Goal: Navigation & Orientation: Find specific page/section

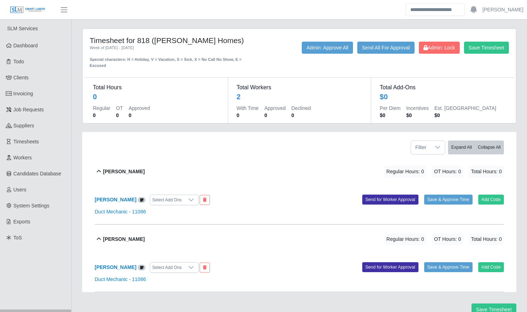
scroll to position [25, 0]
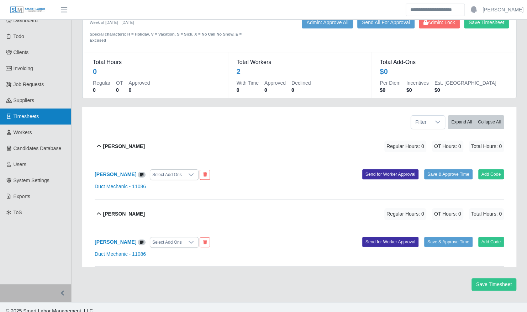
click at [43, 117] on link "Timesheets" at bounding box center [35, 117] width 71 height 16
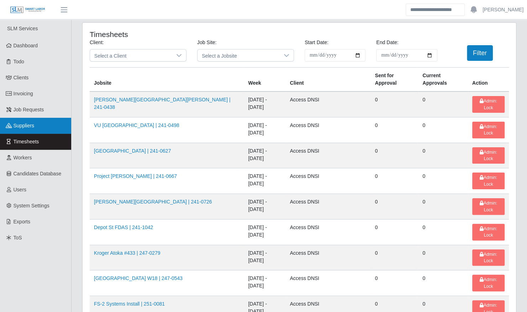
click at [37, 123] on link "Suppliers" at bounding box center [35, 126] width 71 height 16
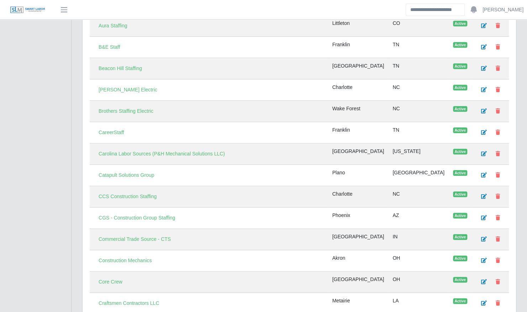
scroll to position [357, 0]
click at [150, 235] on link "Commercial Trade Source - CTS" at bounding box center [134, 239] width 81 height 12
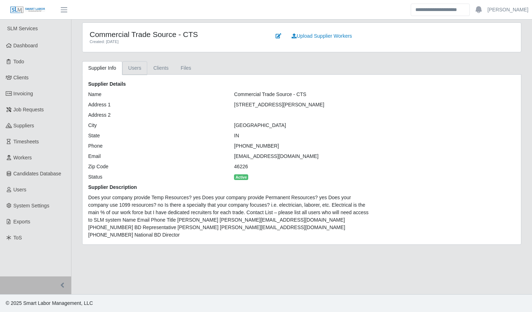
click at [138, 69] on link "Users" at bounding box center [134, 68] width 25 height 14
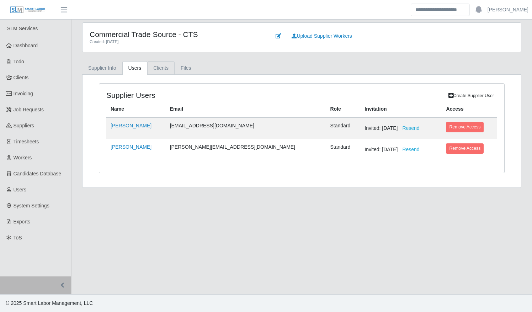
click at [161, 67] on link "Clients" at bounding box center [160, 68] width 27 height 14
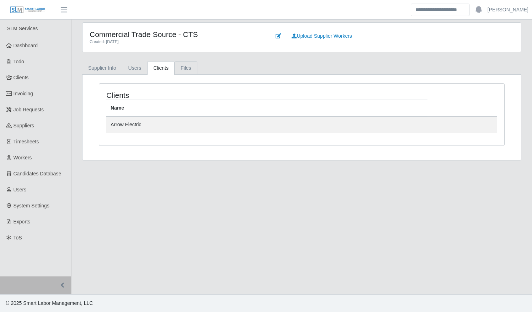
click at [181, 66] on link "Files" at bounding box center [186, 68] width 23 height 14
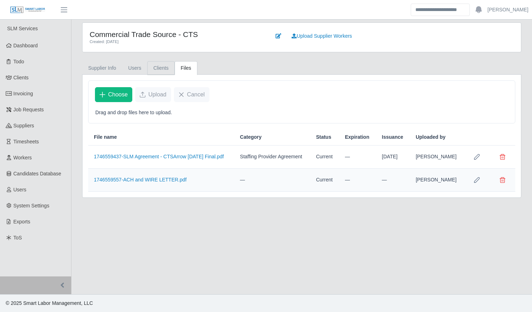
click at [156, 70] on link "Clients" at bounding box center [160, 68] width 27 height 14
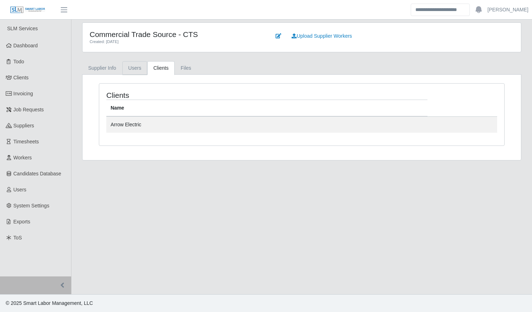
click at [145, 70] on link "Users" at bounding box center [134, 68] width 25 height 14
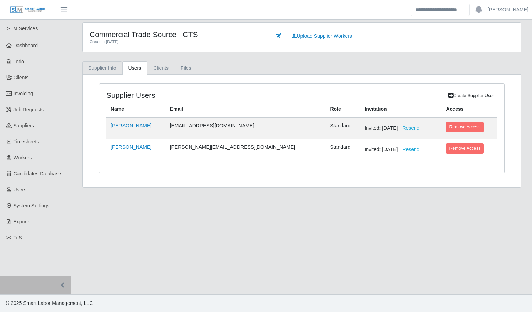
click at [105, 70] on link "Supplier Info" at bounding box center [102, 68] width 40 height 14
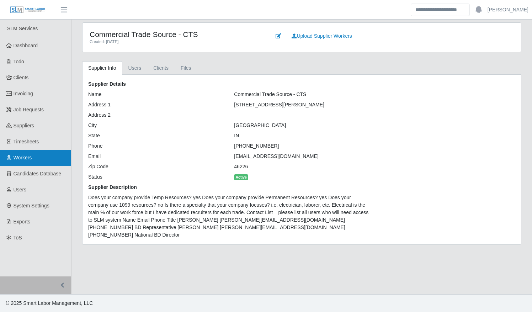
click at [18, 163] on link "Workers" at bounding box center [35, 158] width 71 height 16
